Goal: Check status: Check status

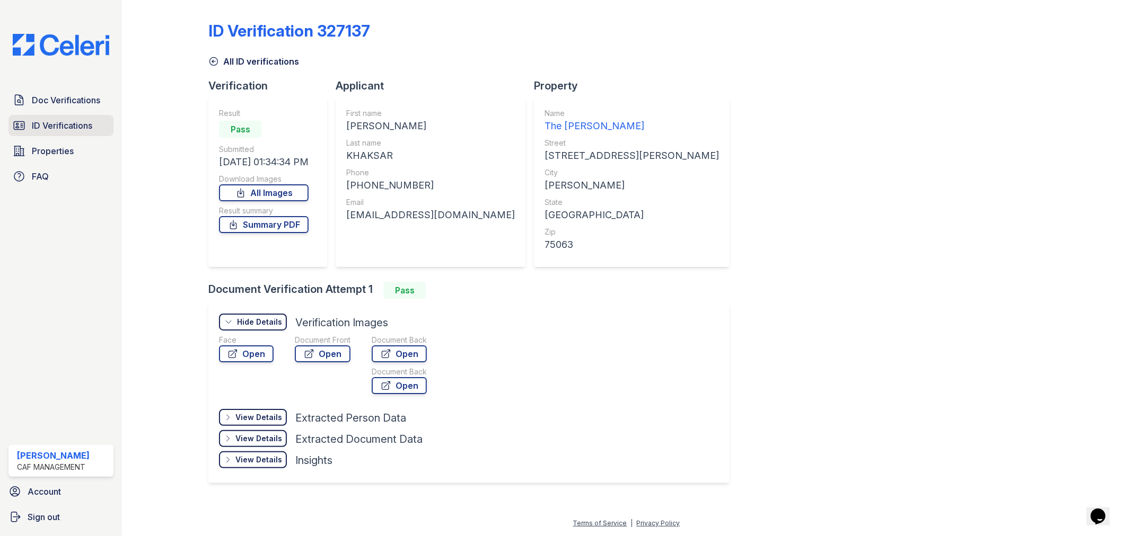
click at [70, 128] on span "ID Verifications" at bounding box center [62, 125] width 60 height 13
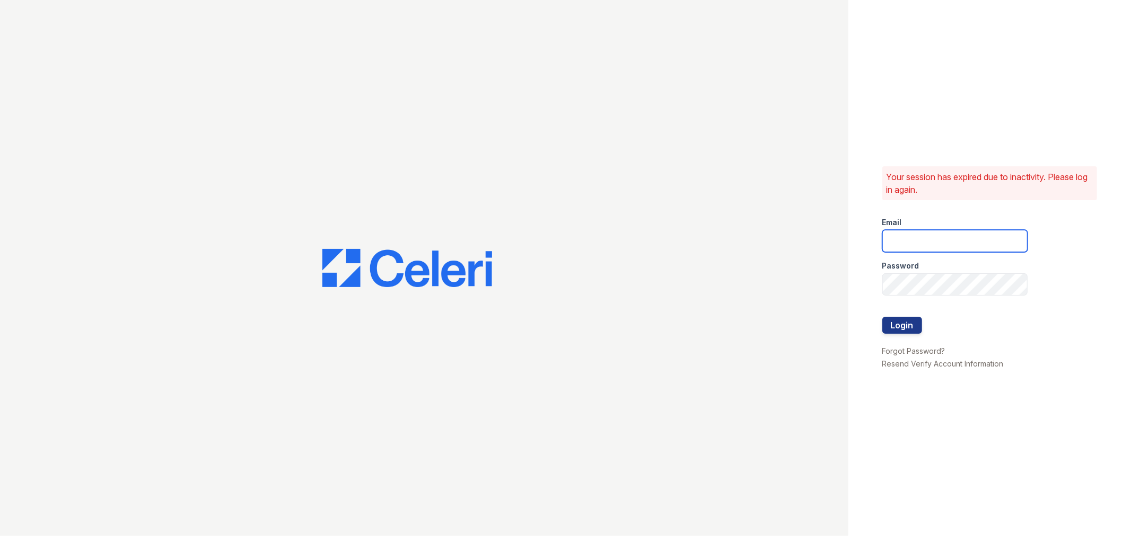
type input "lyndon3@cafmanagement.com"
click at [900, 326] on button "Login" at bounding box center [902, 325] width 40 height 17
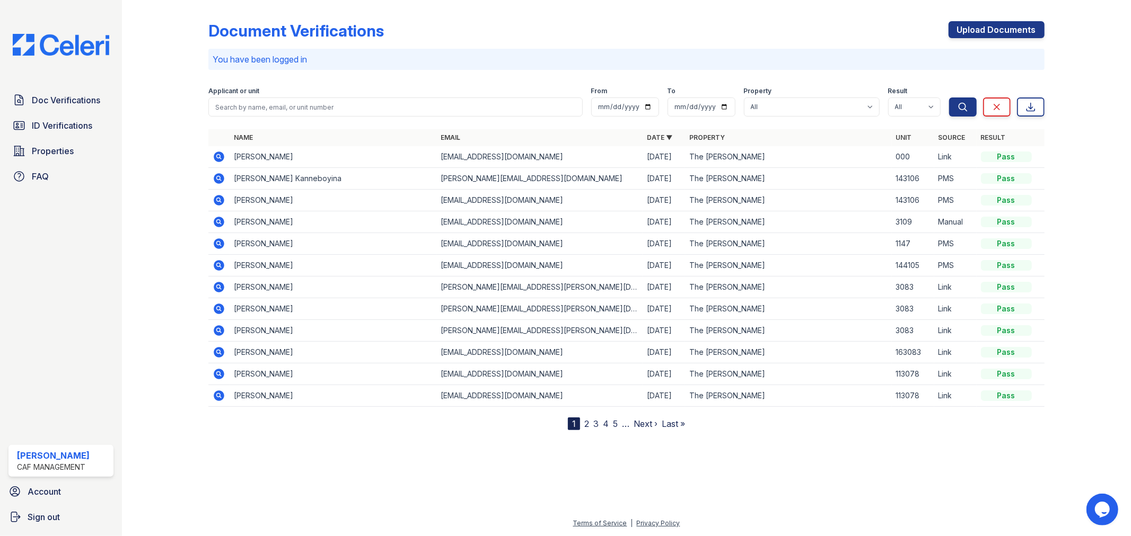
click at [217, 219] on icon at bounding box center [219, 222] width 11 height 11
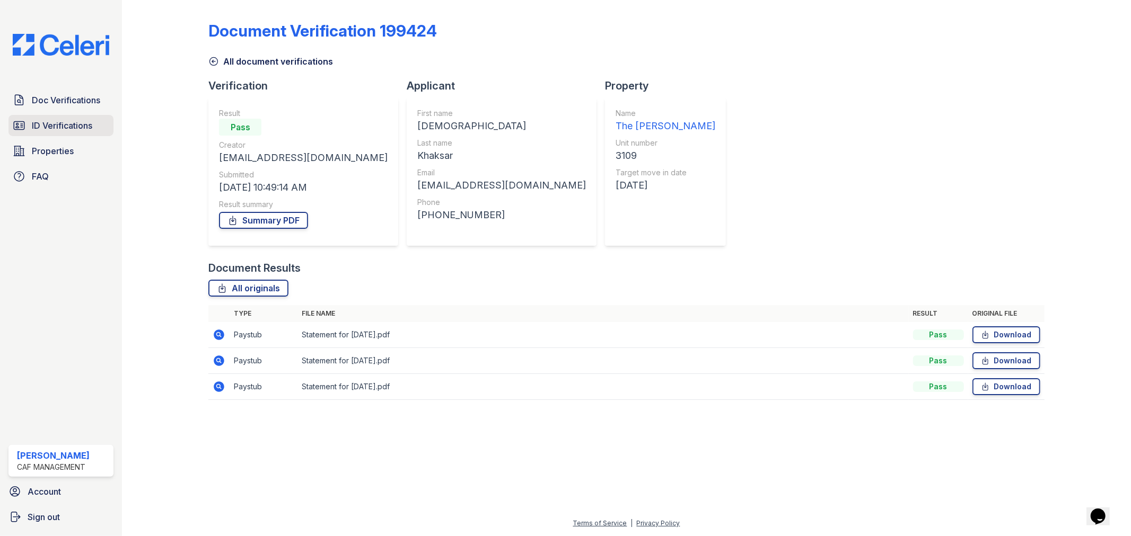
click at [49, 116] on link "ID Verifications" at bounding box center [60, 125] width 105 height 21
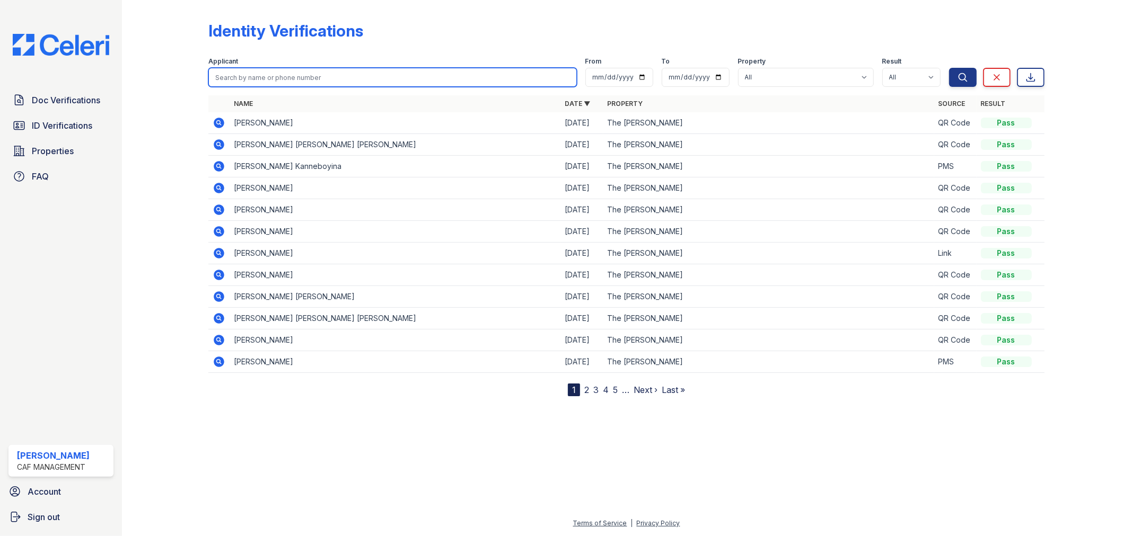
click at [338, 82] on input "search" at bounding box center [392, 77] width 368 height 19
type input "Zahid"
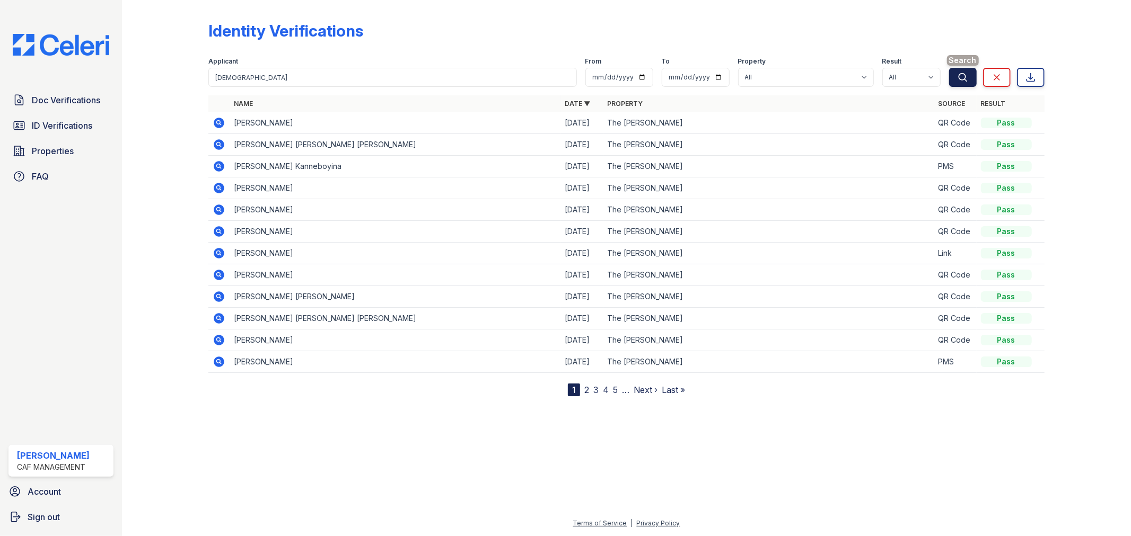
click at [963, 83] on button "Search" at bounding box center [963, 77] width 28 height 19
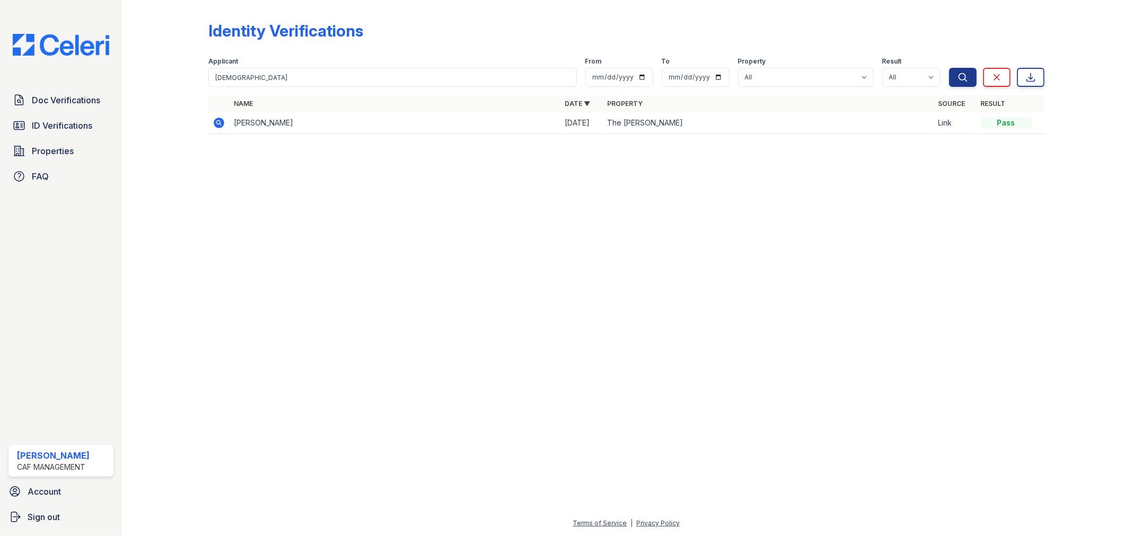
click at [217, 124] on icon at bounding box center [219, 123] width 11 height 11
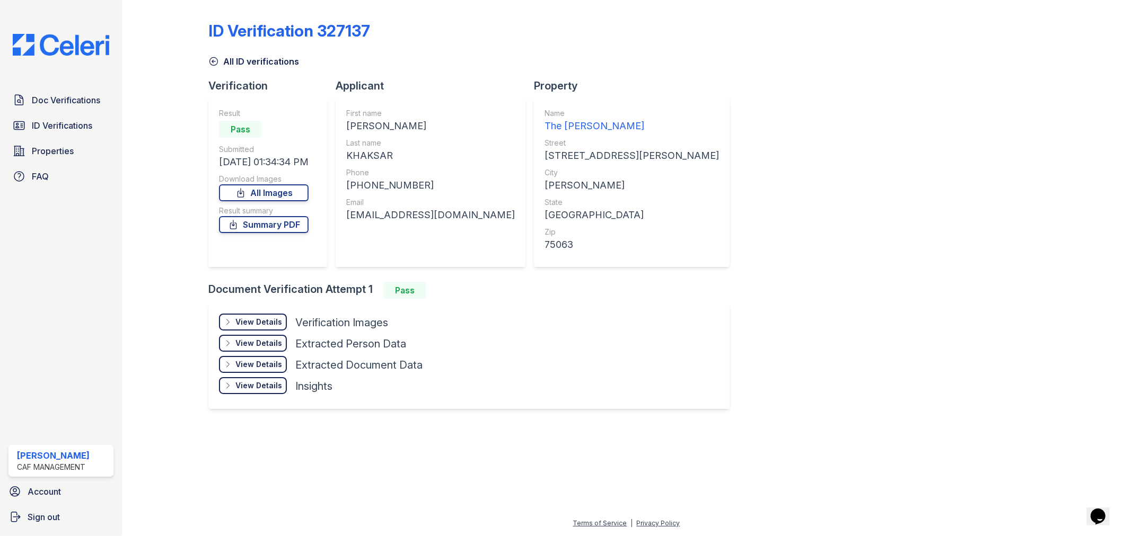
click at [245, 325] on div "View Details" at bounding box center [258, 322] width 47 height 11
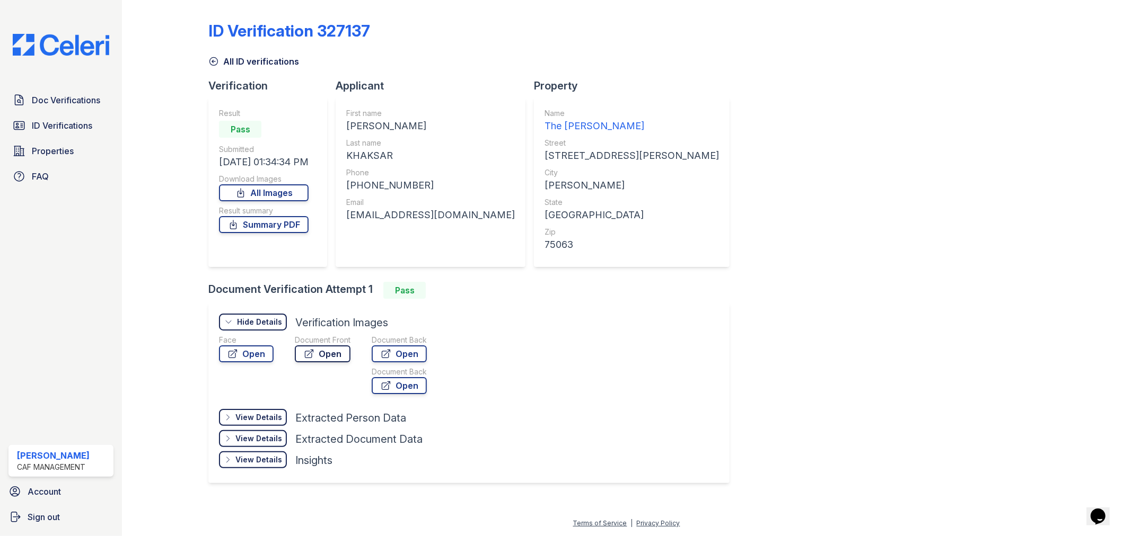
click at [312, 357] on icon at bounding box center [309, 354] width 11 height 11
click at [267, 351] on link "Open" at bounding box center [246, 354] width 55 height 17
click at [50, 131] on link "ID Verifications" at bounding box center [60, 125] width 105 height 21
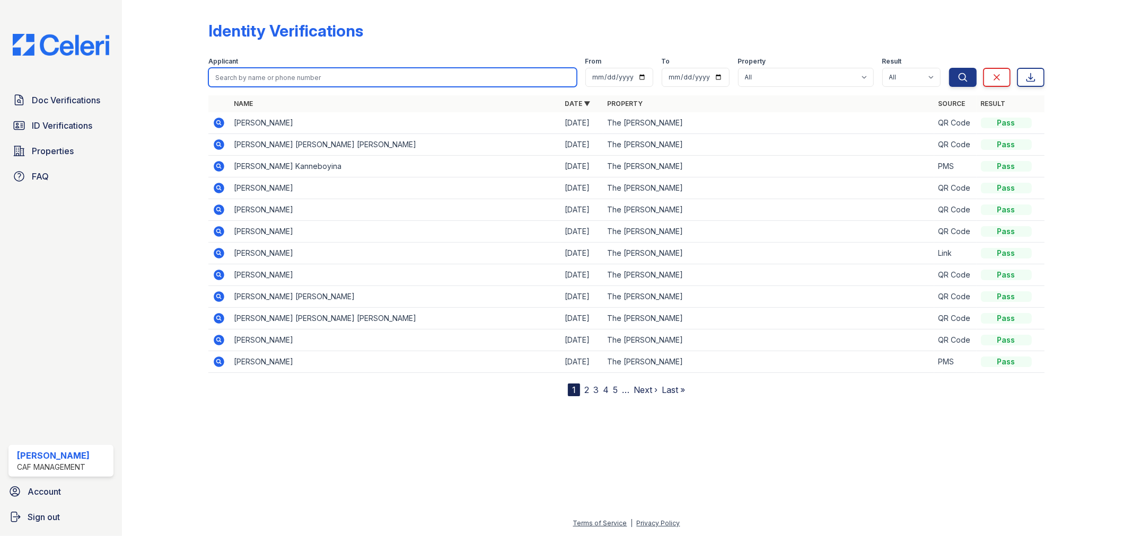
click at [313, 81] on input "search" at bounding box center [392, 77] width 368 height 19
type input "balraj"
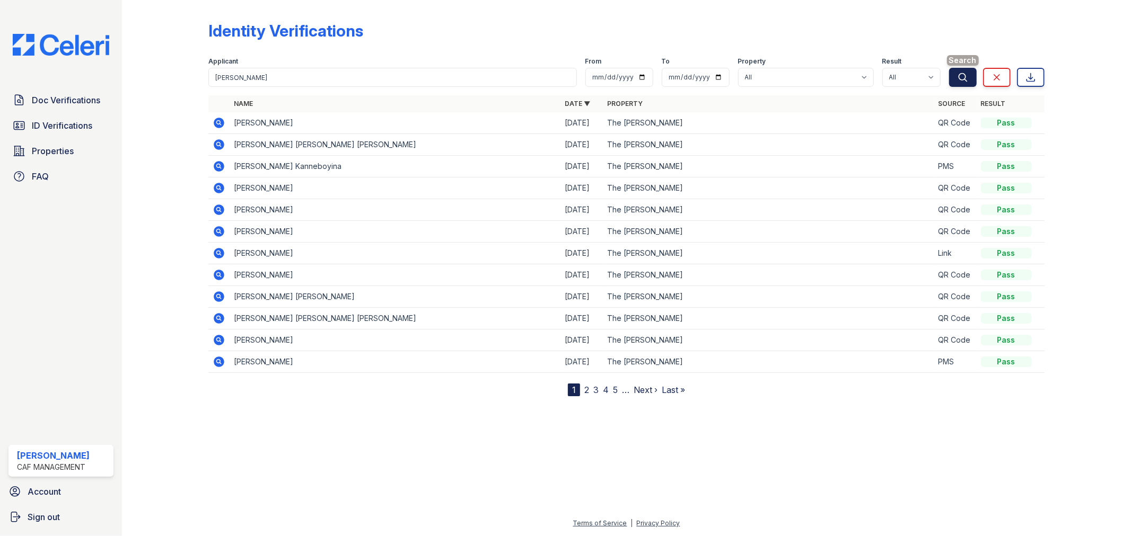
click at [957, 70] on button "Search" at bounding box center [963, 77] width 28 height 19
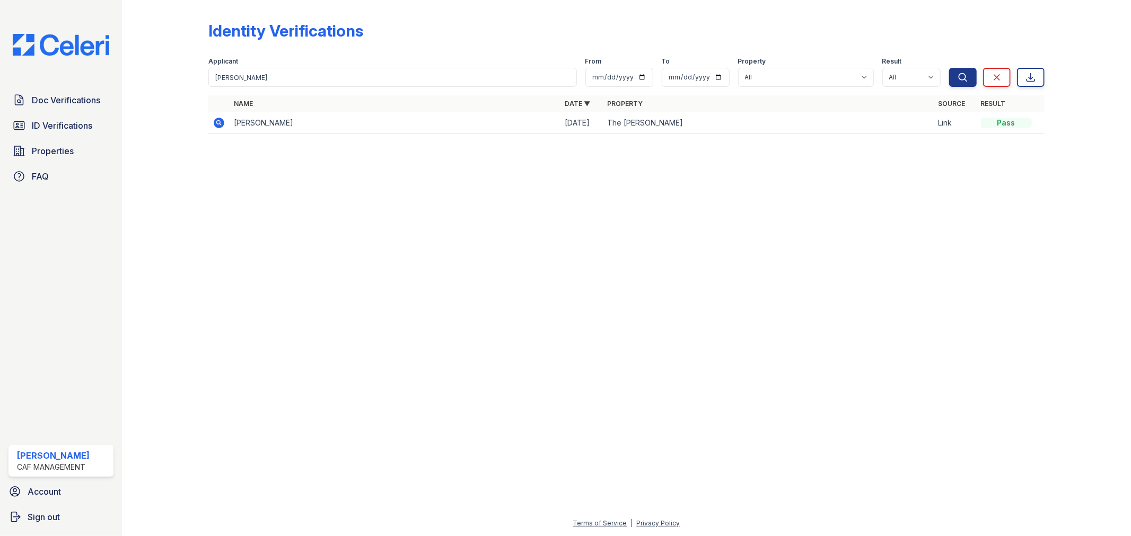
click at [215, 123] on icon at bounding box center [219, 123] width 11 height 11
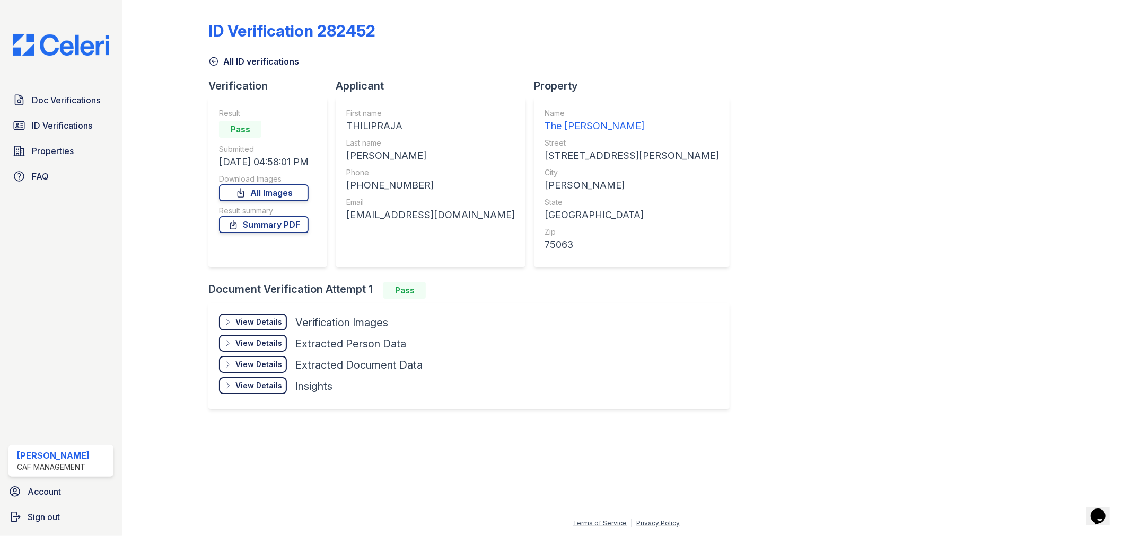
click at [258, 321] on div "View Details" at bounding box center [258, 322] width 47 height 11
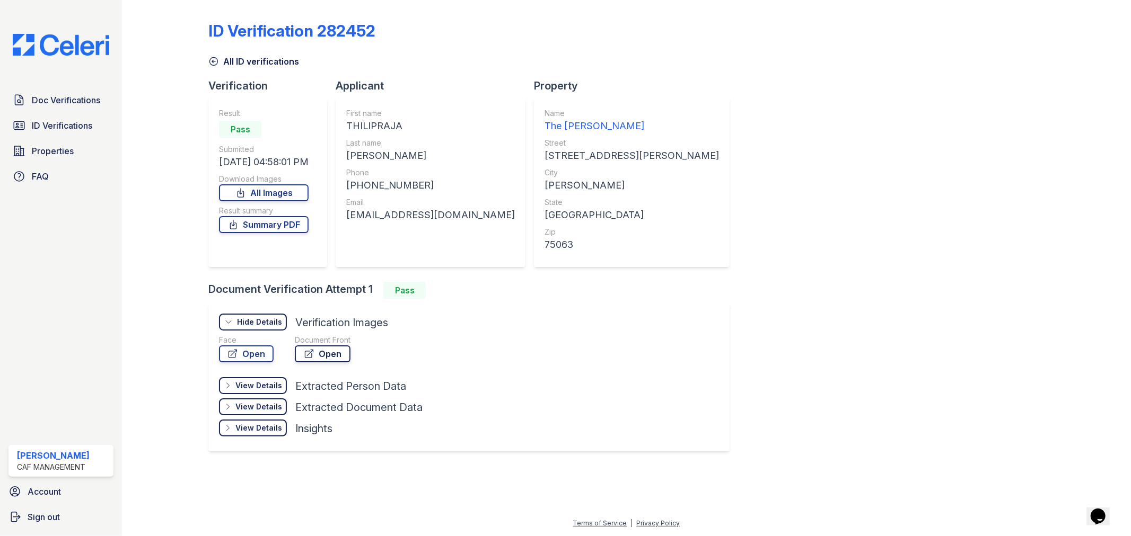
click at [339, 354] on link "Open" at bounding box center [323, 354] width 56 height 17
